Goal: Navigation & Orientation: Find specific page/section

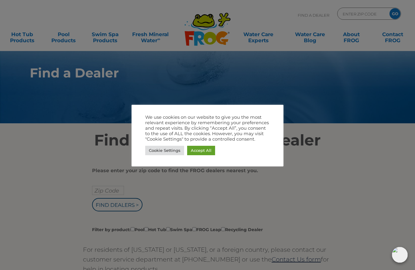
click at [198, 152] on link "Accept All" at bounding box center [201, 150] width 28 height 9
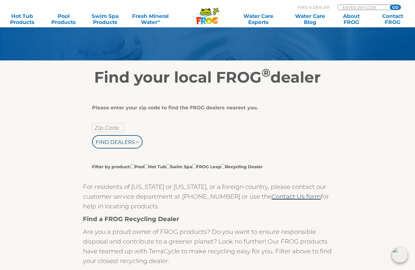
scroll to position [60, 0]
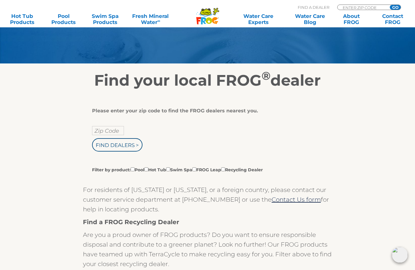
click at [96, 133] on input "Zip Code" at bounding box center [108, 130] width 32 height 9
type input "33050"
click at [114, 145] on input "Find Dealers >" at bounding box center [117, 144] width 50 height 13
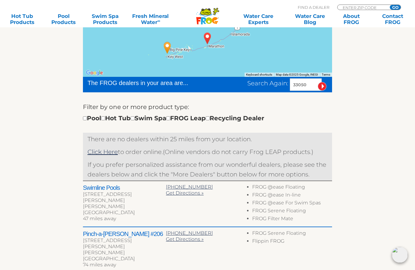
scroll to position [140, 0]
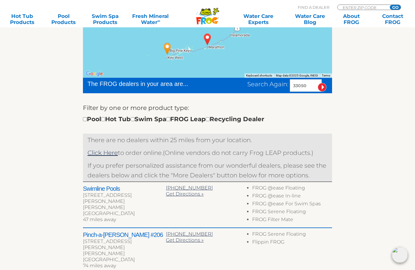
click at [56, 210] on div "To navigate the map with touch gestures double-tap and hold your finger on the …" at bounding box center [208, 219] width 374 height 421
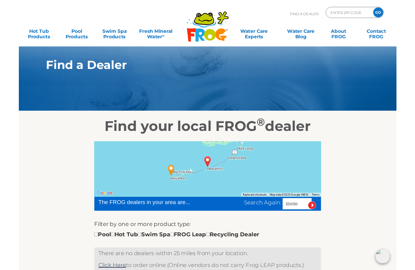
scroll to position [0, 0]
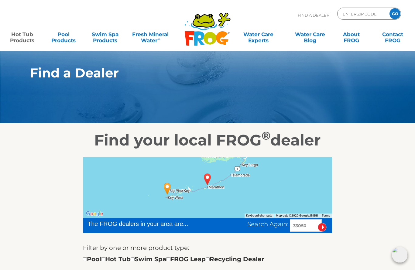
click at [18, 37] on link "Hot Tub Products" at bounding box center [22, 34] width 32 height 12
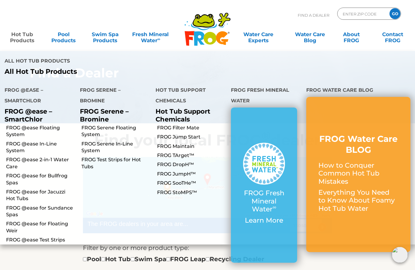
click at [17, 37] on link "Hot Tub Products" at bounding box center [22, 34] width 32 height 12
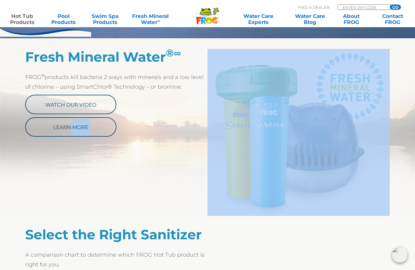
scroll to position [308, 0]
click at [43, 194] on div "Fresh Mineral Water ® ∞ FROG ® products kill bacteria 2 ways with minerals and …" at bounding box center [207, 133] width 365 height 167
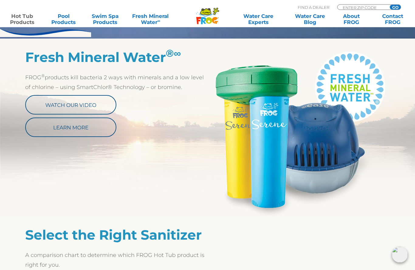
click at [16, 188] on section "Fresh Mineral Water ® ∞ FROG ® products kill bacteria 2 ways with minerals and …" at bounding box center [207, 128] width 415 height 178
click at [34, 199] on div "Fresh Mineral Water ® ∞ FROG ® products kill bacteria 2 ways with minerals and …" at bounding box center [207, 133] width 365 height 167
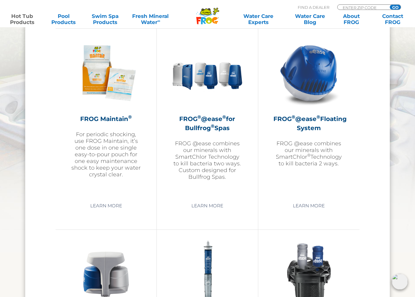
scroll to position [684, 0]
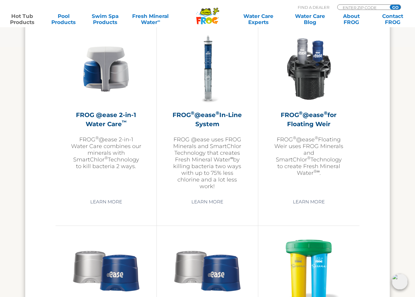
scroll to position [889, 0]
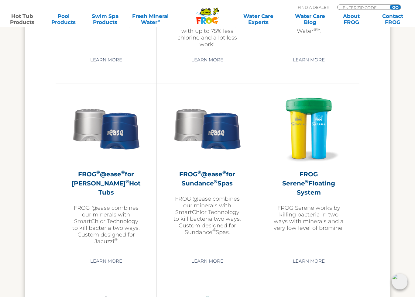
scroll to position [1032, 0]
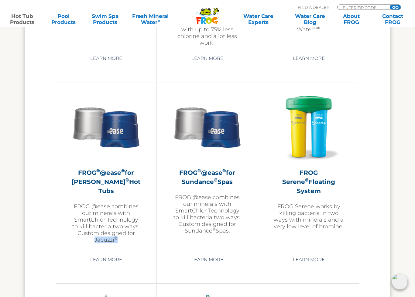
click at [27, 255] on div "Floating System In-Line System Bullfrog Spas Jacuzzi Hot Tubs Sundance Spas FRO…" at bounding box center [207, 163] width 365 height 1082
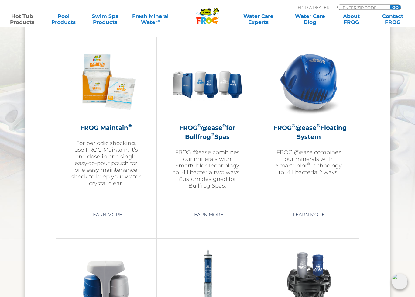
scroll to position [675, 0]
click at [314, 216] on link "Learn More" at bounding box center [309, 214] width 46 height 11
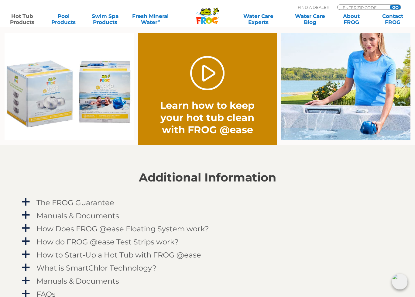
scroll to position [467, 0]
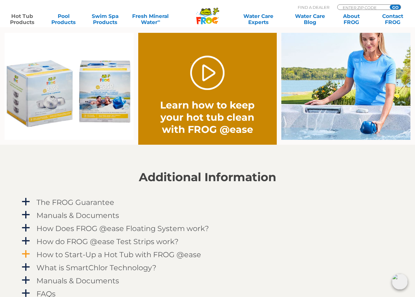
click at [336, 249] on div "How to Start-Up a Hot Tub with FROG @ease" at bounding box center [194, 254] width 318 height 11
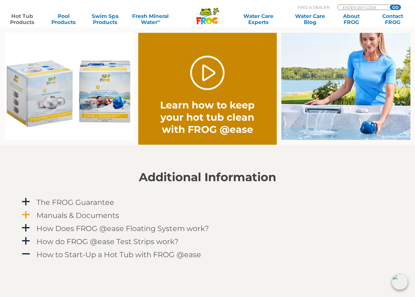
click at [350, 221] on div "Manuals & Documents" at bounding box center [194, 215] width 318 height 11
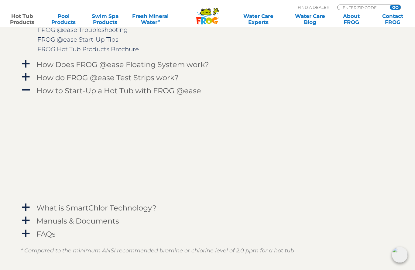
scroll to position [685, 0]
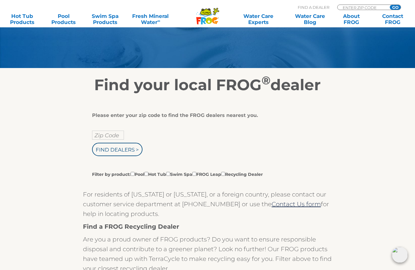
scroll to position [56, 0]
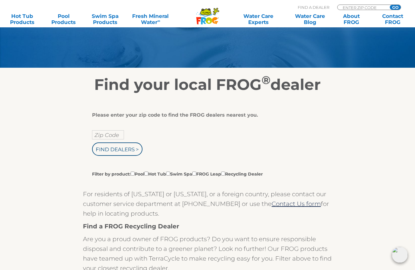
click at [148, 176] on input "Filter by product: Pool Hot Tub Swim Spa FROG Leap Recycling Dealer" at bounding box center [146, 174] width 4 height 4
checkbox input "true"
click at [106, 135] on input "Zip Code" at bounding box center [108, 134] width 32 height 9
type input "33050"
click at [117, 153] on input "Find Dealers >" at bounding box center [117, 149] width 50 height 13
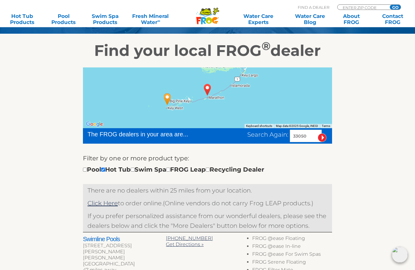
scroll to position [90, 0]
click at [102, 206] on link "Click Here" at bounding box center [103, 203] width 30 height 7
